Goal: Task Accomplishment & Management: Use online tool/utility

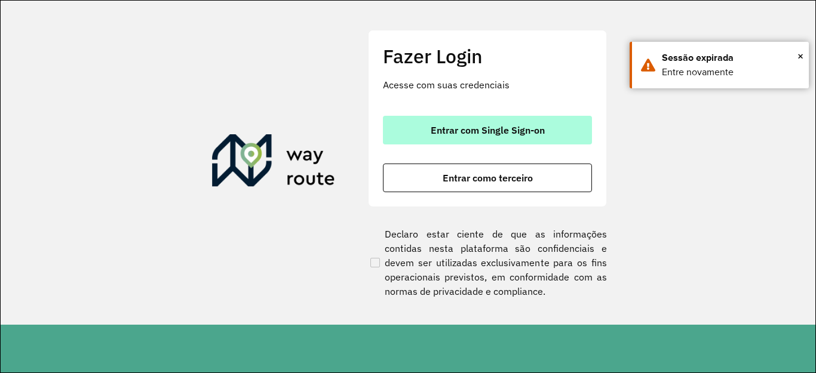
click at [489, 125] on span "Entrar com Single Sign-on" at bounding box center [488, 130] width 114 height 10
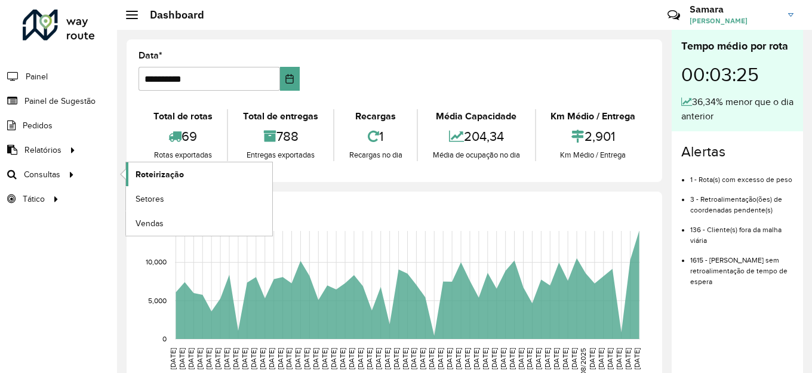
click at [177, 173] on span "Roteirização" at bounding box center [160, 174] width 48 height 13
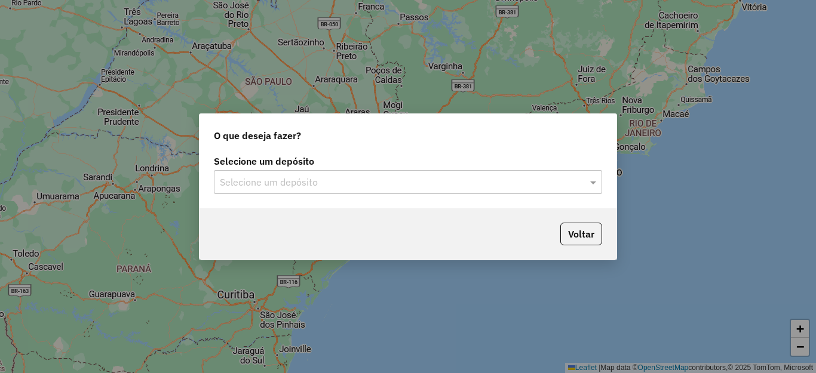
click at [335, 179] on input "text" at bounding box center [396, 183] width 352 height 14
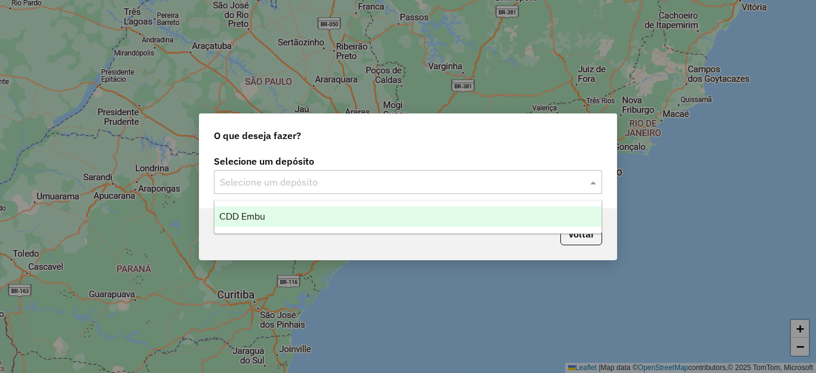
click at [259, 221] on div "CDD Embu" at bounding box center [407, 217] width 387 height 20
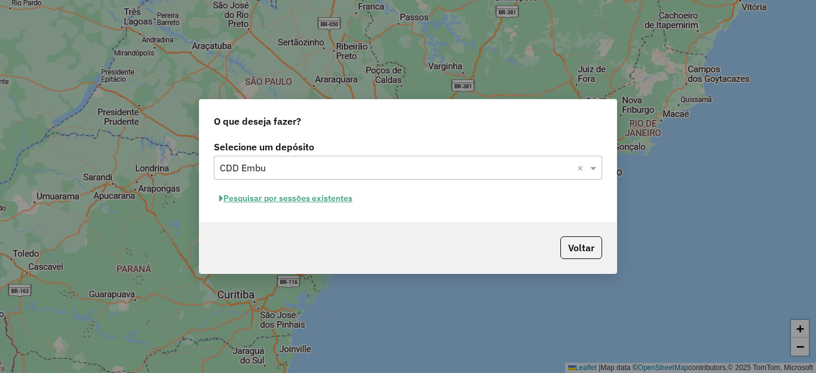
click at [265, 197] on button "Pesquisar por sessões existentes" at bounding box center [286, 198] width 144 height 19
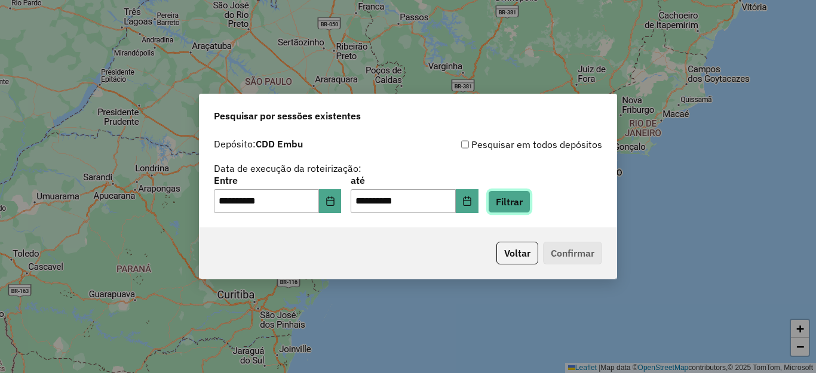
click at [530, 205] on button "Filtrar" at bounding box center [509, 202] width 42 height 23
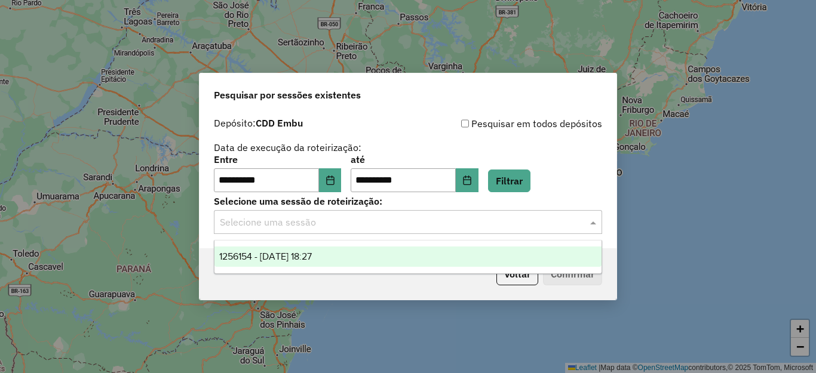
click at [330, 228] on input "text" at bounding box center [396, 223] width 352 height 14
click at [310, 248] on div "1256154 - 30/08/2025 18:27" at bounding box center [407, 257] width 387 height 20
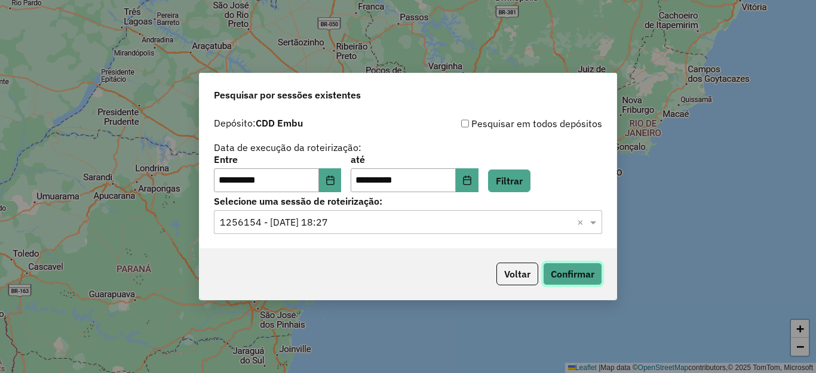
click at [575, 273] on button "Confirmar" at bounding box center [572, 274] width 59 height 23
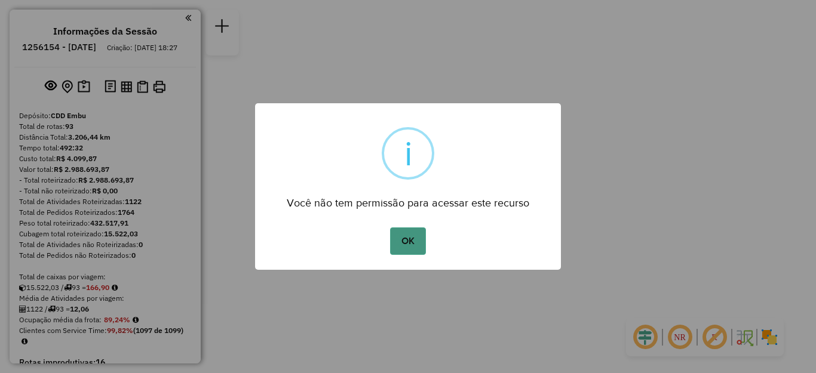
click at [413, 242] on button "OK" at bounding box center [407, 241] width 35 height 27
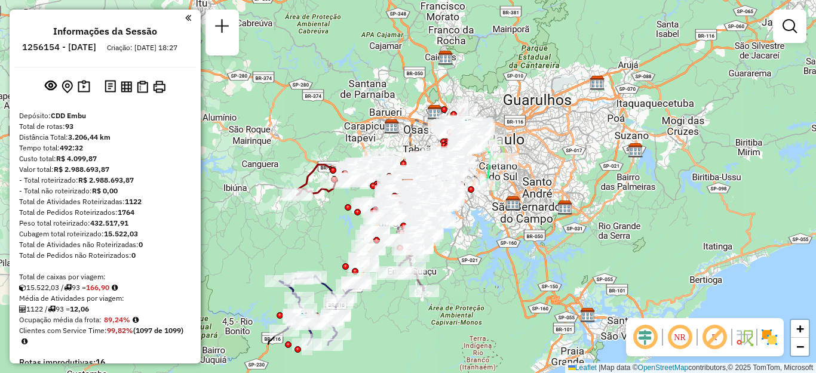
scroll to position [2155, 0]
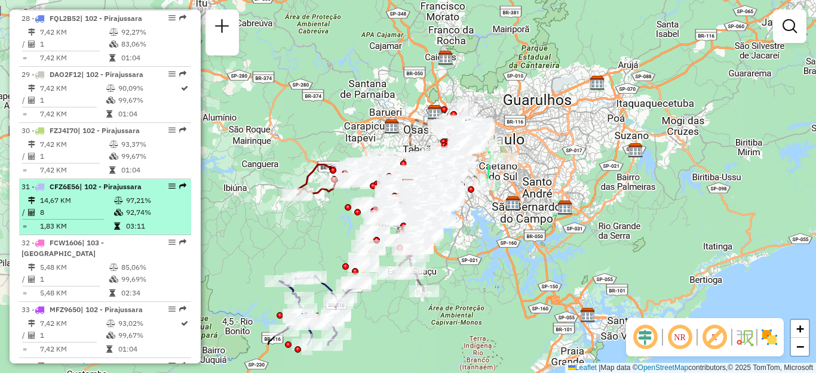
drag, startPoint x: 66, startPoint y: 191, endPoint x: 72, endPoint y: 197, distance: 9.3
click at [66, 191] on span "CFZ6E56" at bounding box center [65, 186] width 30 height 9
select select "**********"
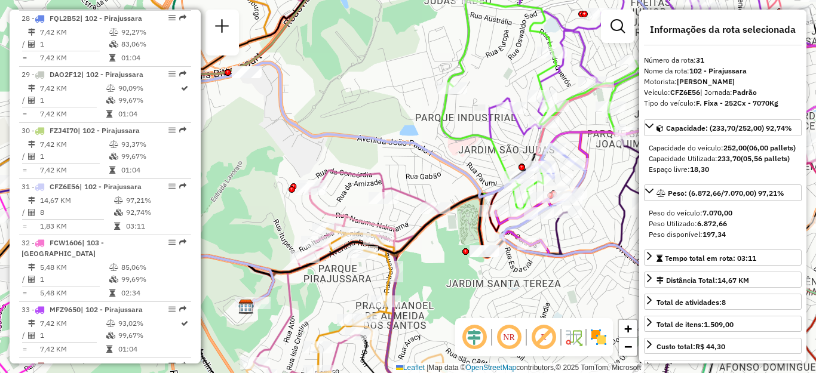
click at [599, 342] on img at bounding box center [598, 337] width 19 height 19
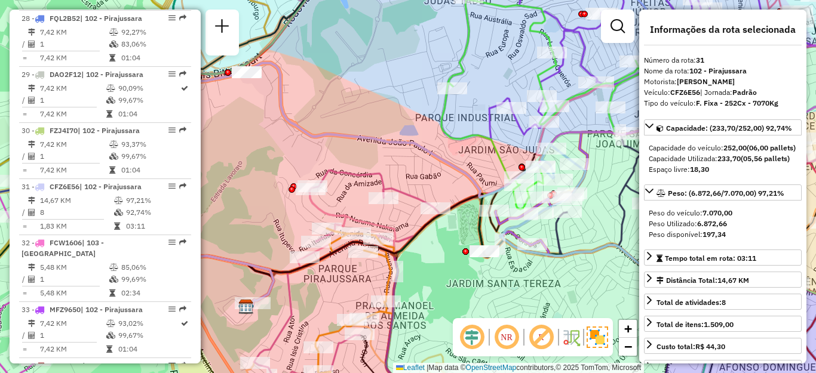
click at [545, 339] on em at bounding box center [541, 337] width 29 height 29
click at [507, 335] on em at bounding box center [506, 337] width 29 height 29
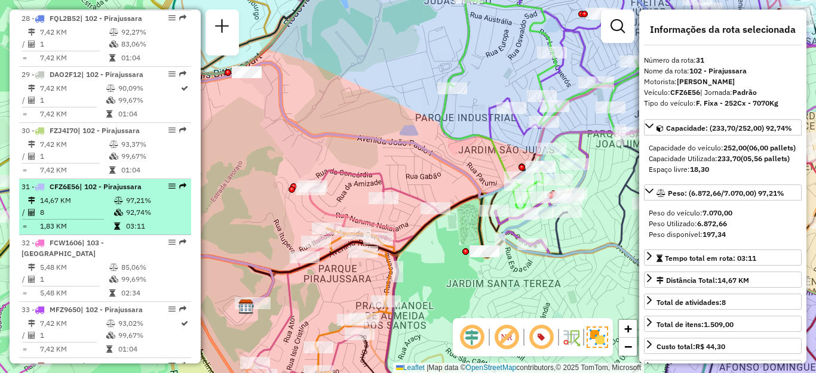
click at [84, 192] on div "31 - CFZ6E56 | 102 - Pirajussara" at bounding box center [85, 187] width 127 height 11
click at [168, 183] on em at bounding box center [171, 186] width 7 height 7
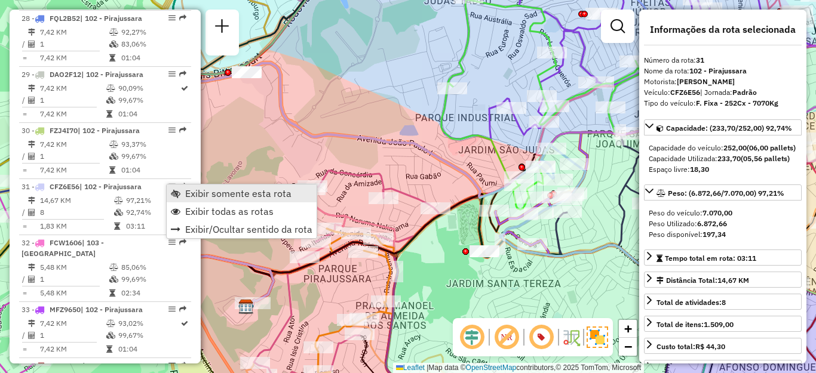
click at [208, 189] on span "Exibir somente esta rota" at bounding box center [238, 194] width 106 height 10
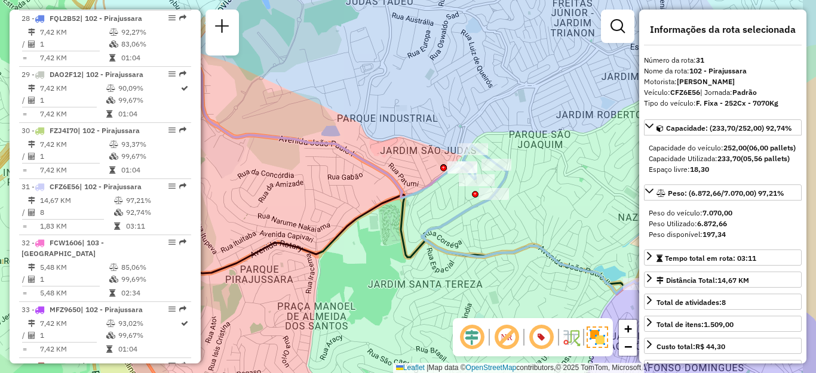
drag, startPoint x: 423, startPoint y: 223, endPoint x: 330, endPoint y: 229, distance: 93.4
click at [330, 229] on icon at bounding box center [403, 253] width 470 height 116
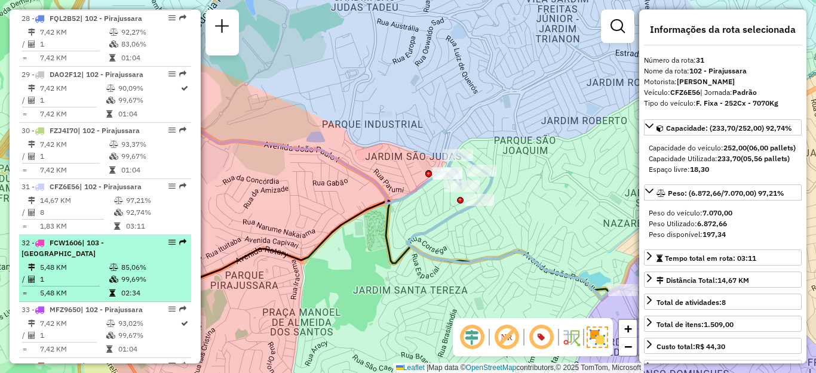
click at [88, 272] on td "5,48 KM" at bounding box center [73, 268] width 69 height 12
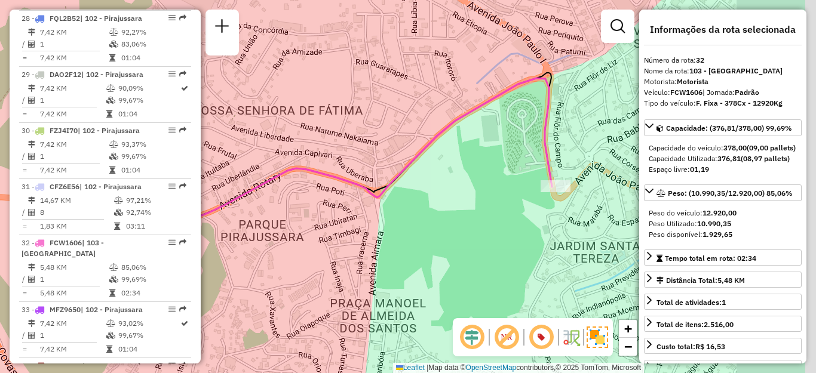
drag, startPoint x: 551, startPoint y: 187, endPoint x: 419, endPoint y: 191, distance: 132.1
click at [378, 191] on div "Janela de atendimento Grade de atendimento Capacidade Transportadoras Veículos …" at bounding box center [408, 186] width 816 height 373
